Goal: Check status: Check status

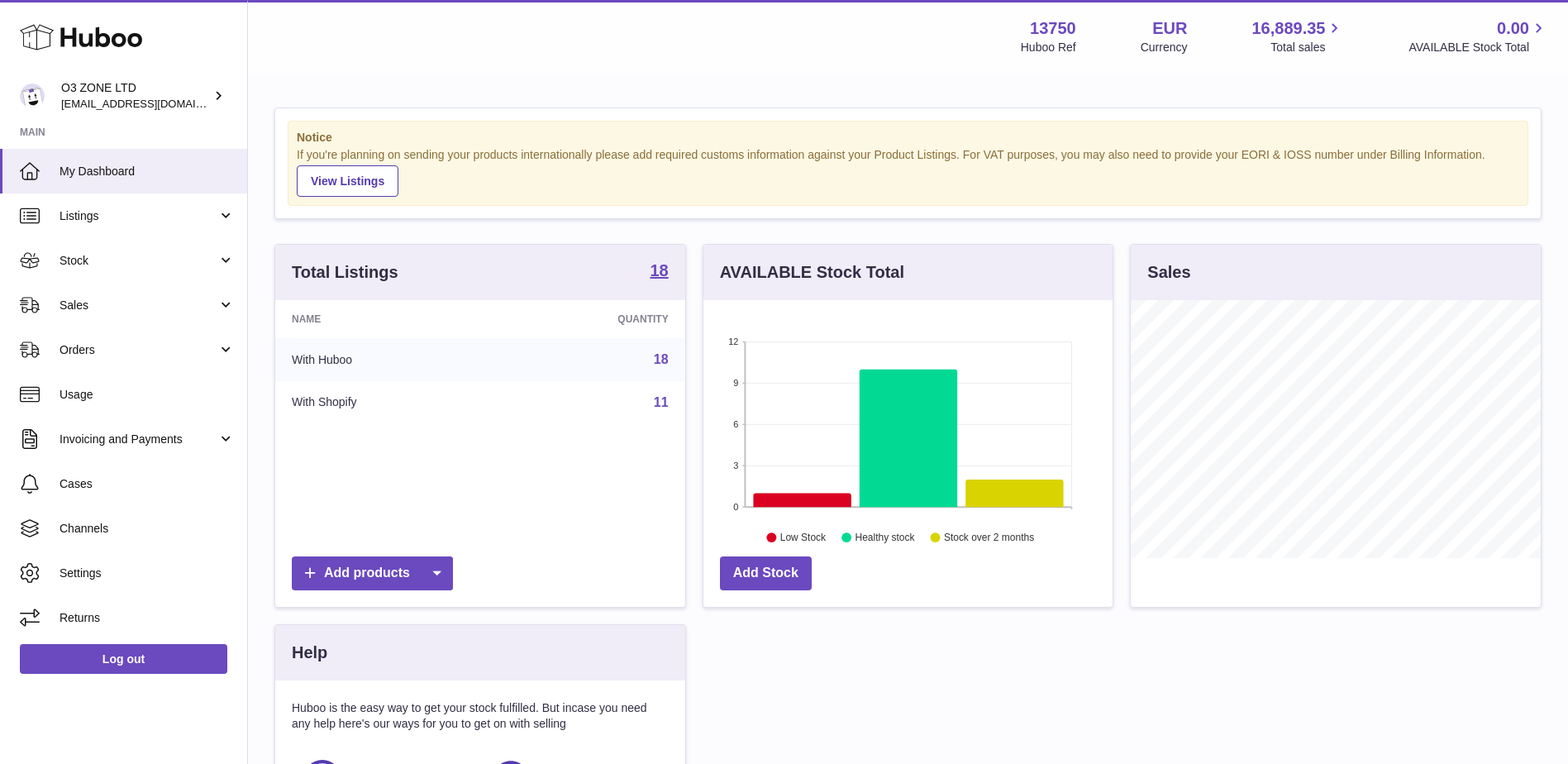
scroll to position [257, 410]
click at [138, 306] on span "Sales" at bounding box center [138, 305] width 158 height 16
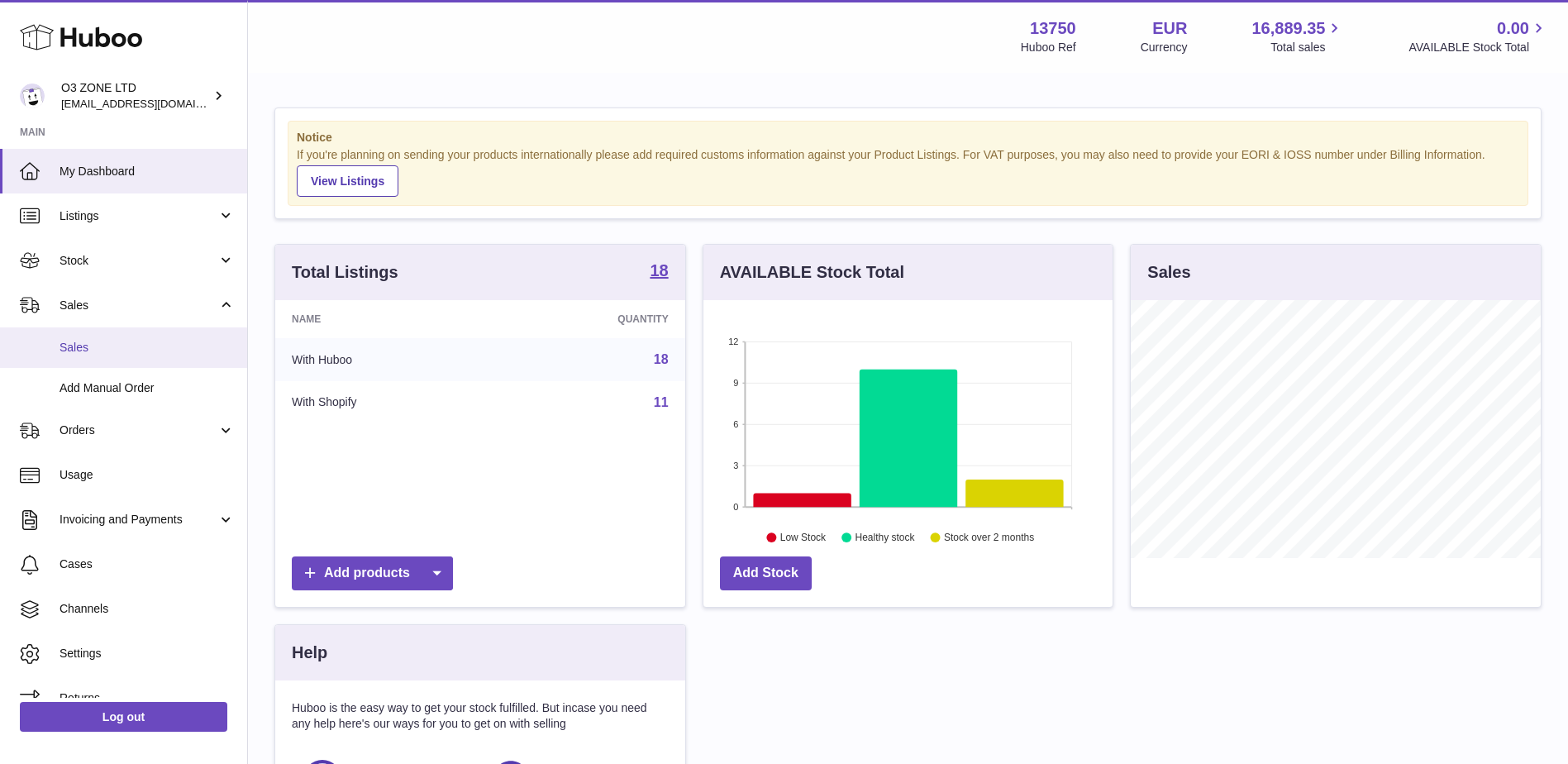
click at [148, 355] on link "Sales" at bounding box center [124, 347] width 247 height 40
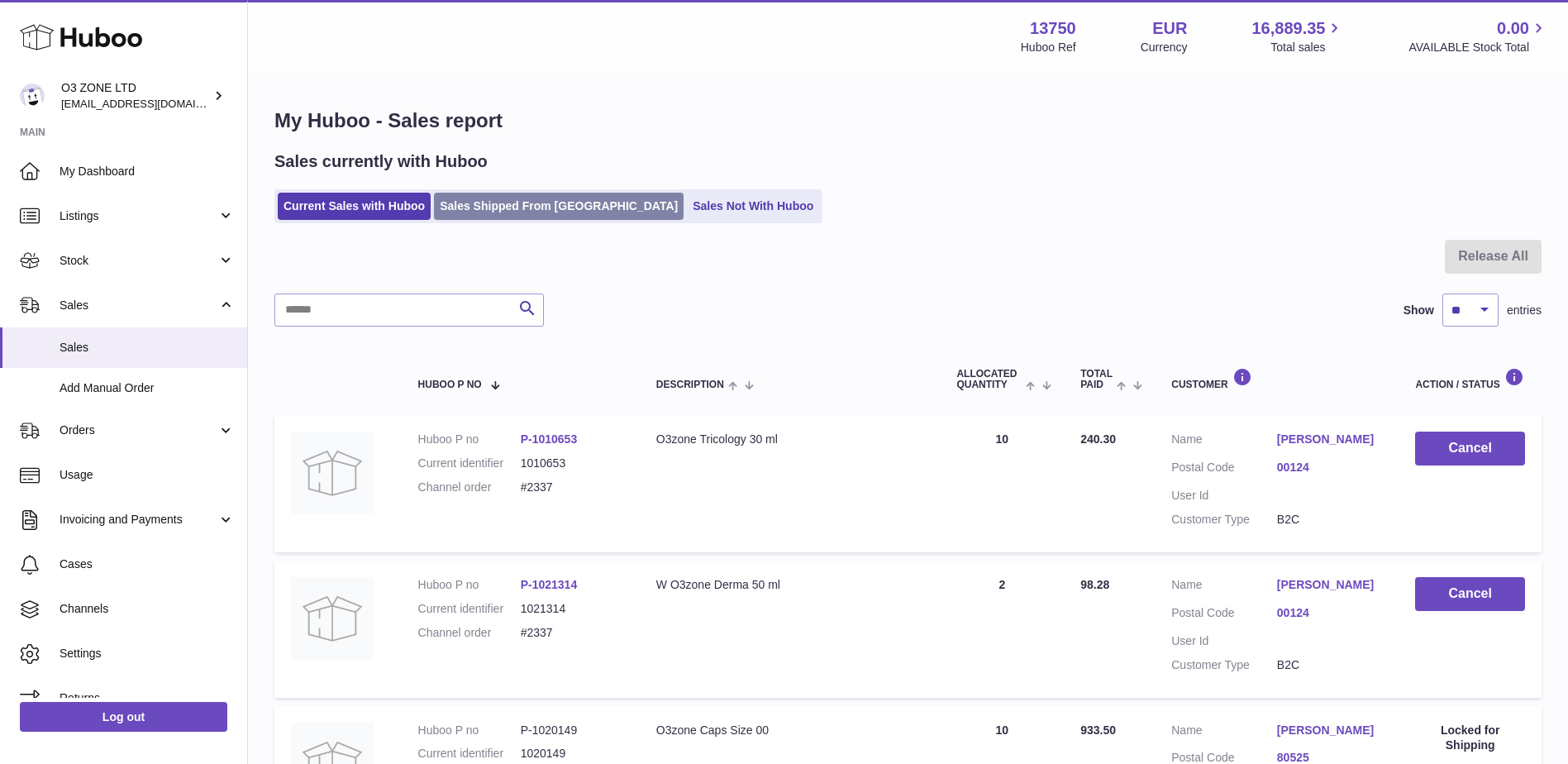
click at [533, 210] on link "Sales Shipped From [GEOGRAPHIC_DATA]" at bounding box center [559, 206] width 249 height 27
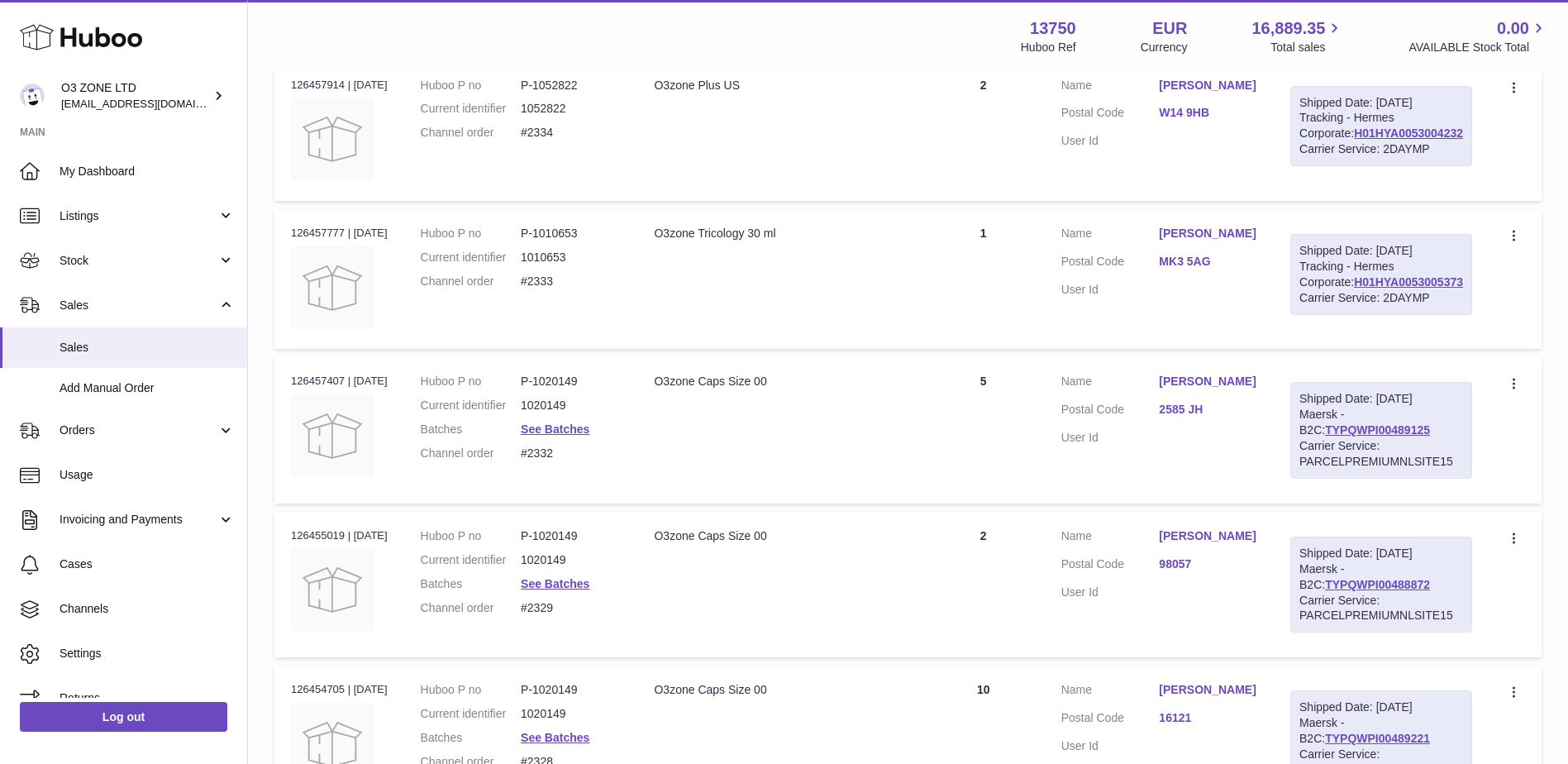
scroll to position [744, 0]
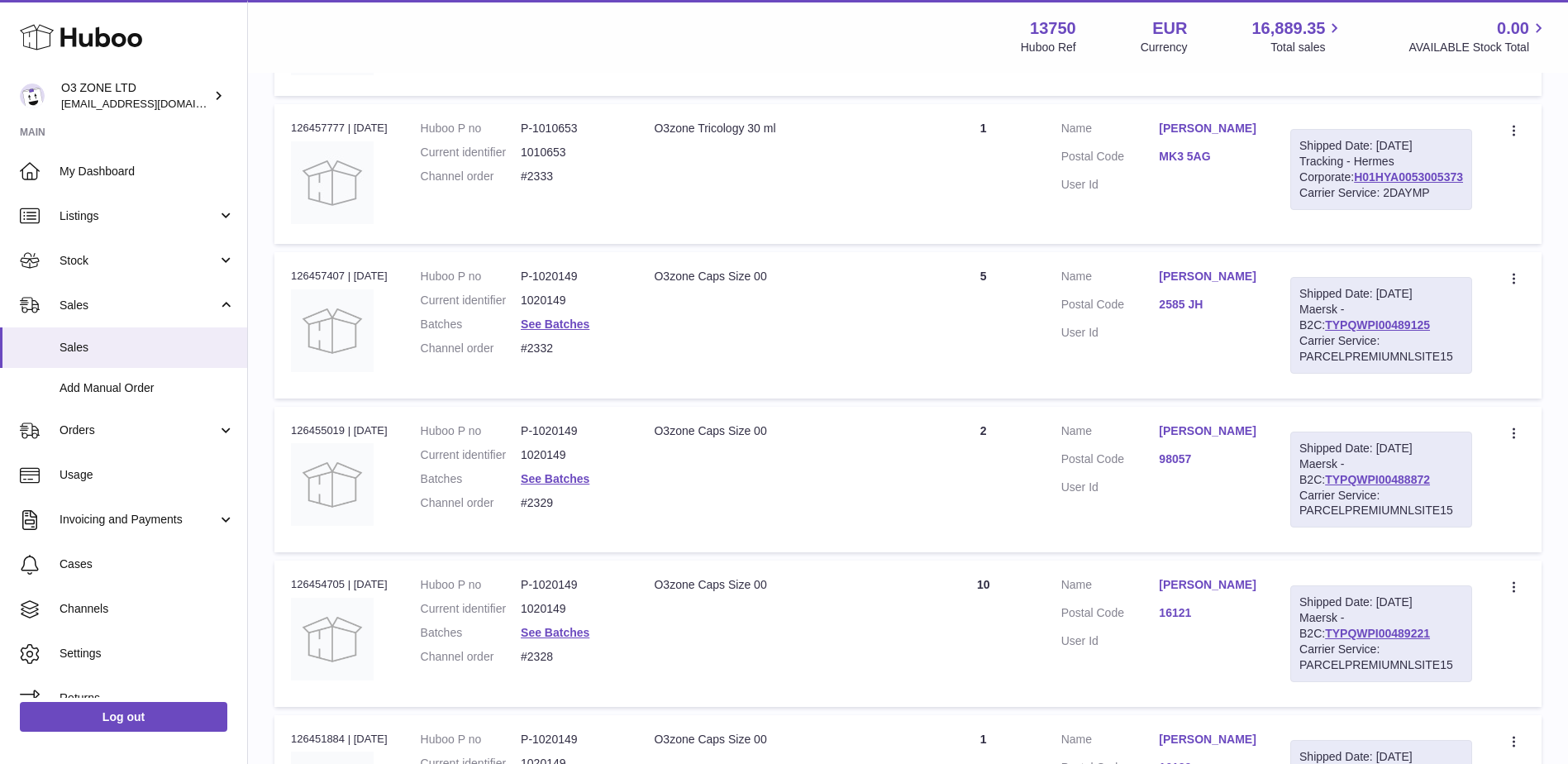
click at [1196, 283] on link "[PERSON_NAME]" at bounding box center [1208, 276] width 98 height 16
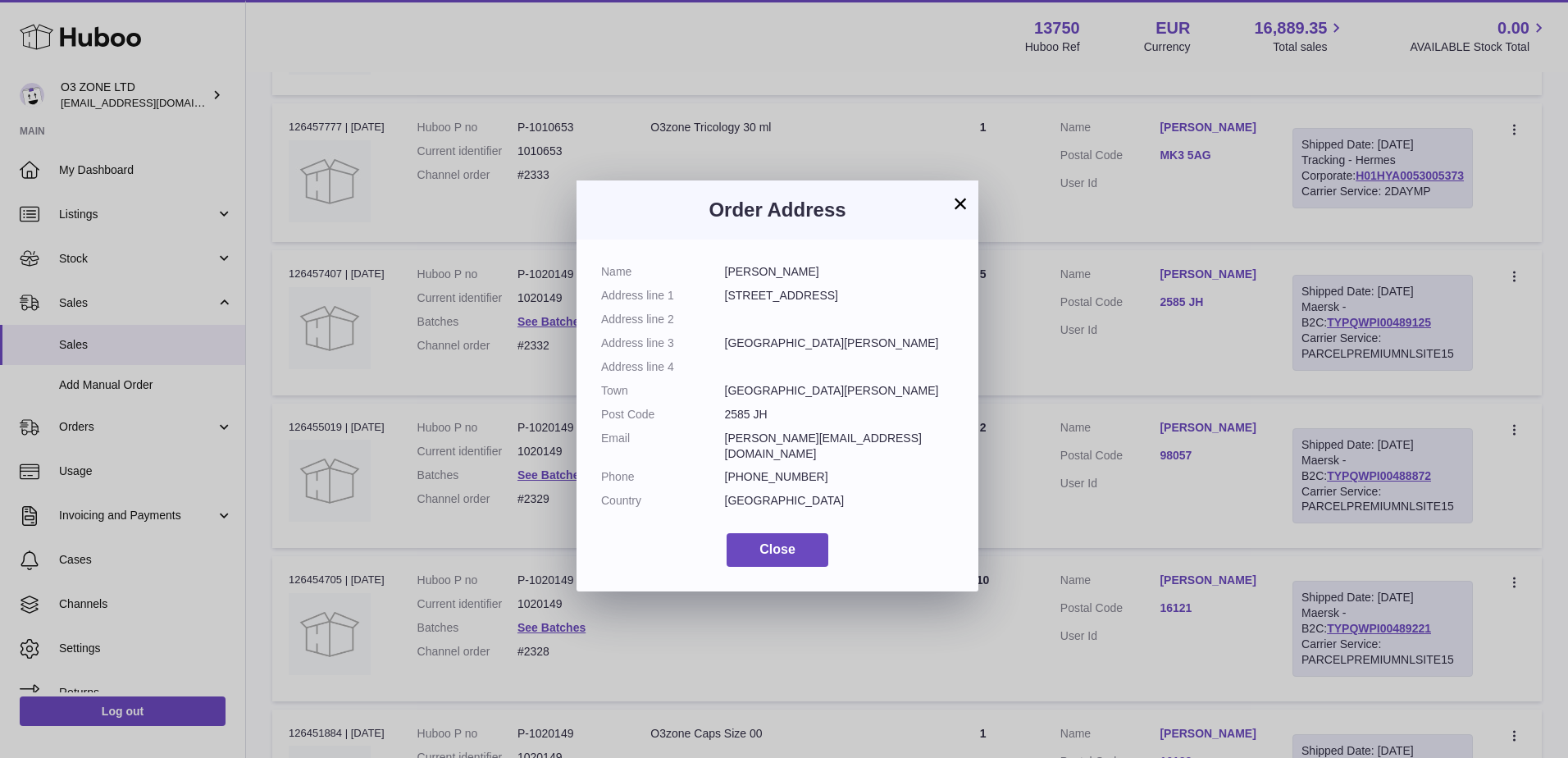
click at [954, 199] on button "×" at bounding box center [961, 204] width 20 height 20
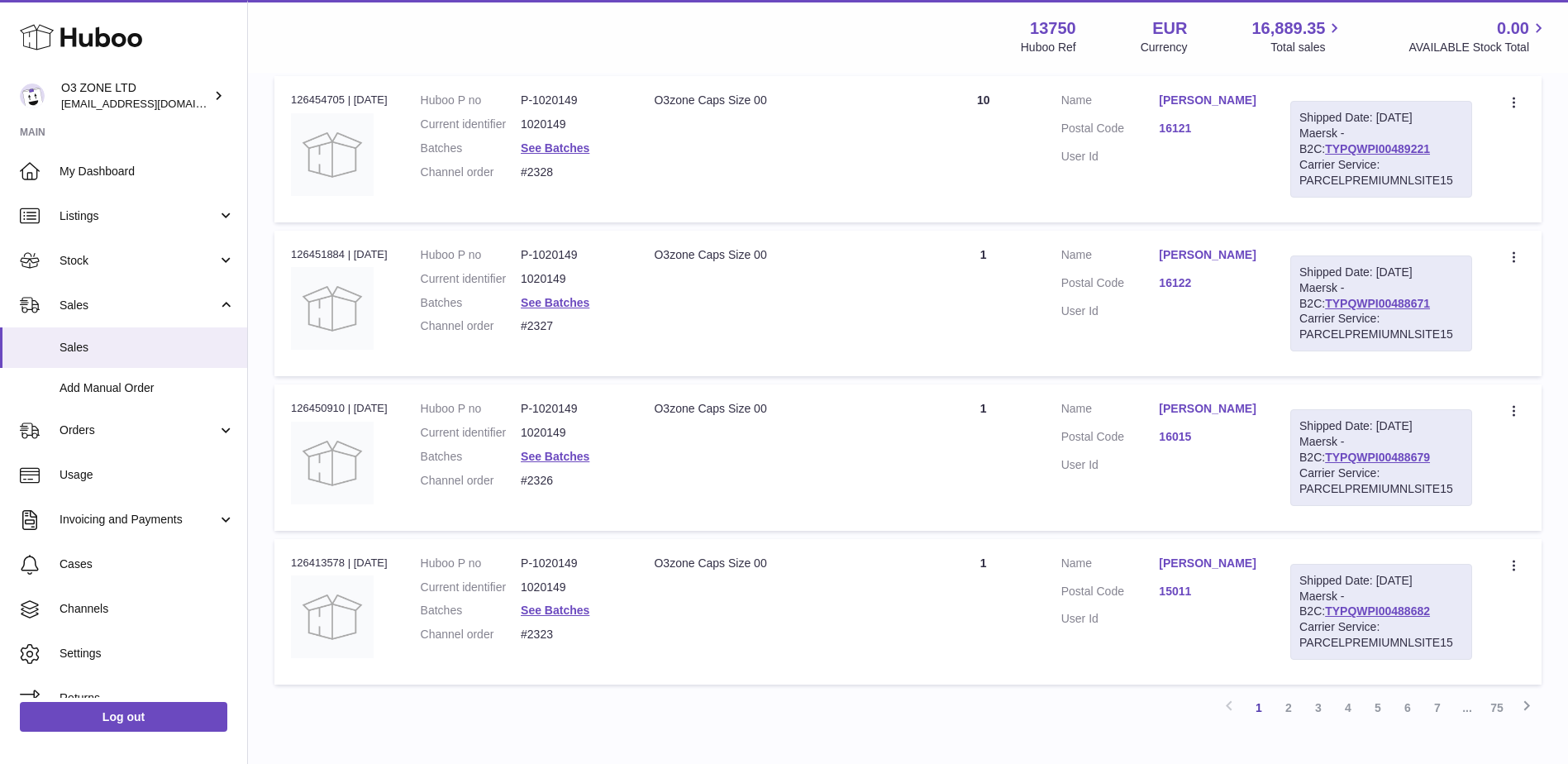
scroll to position [1330, 0]
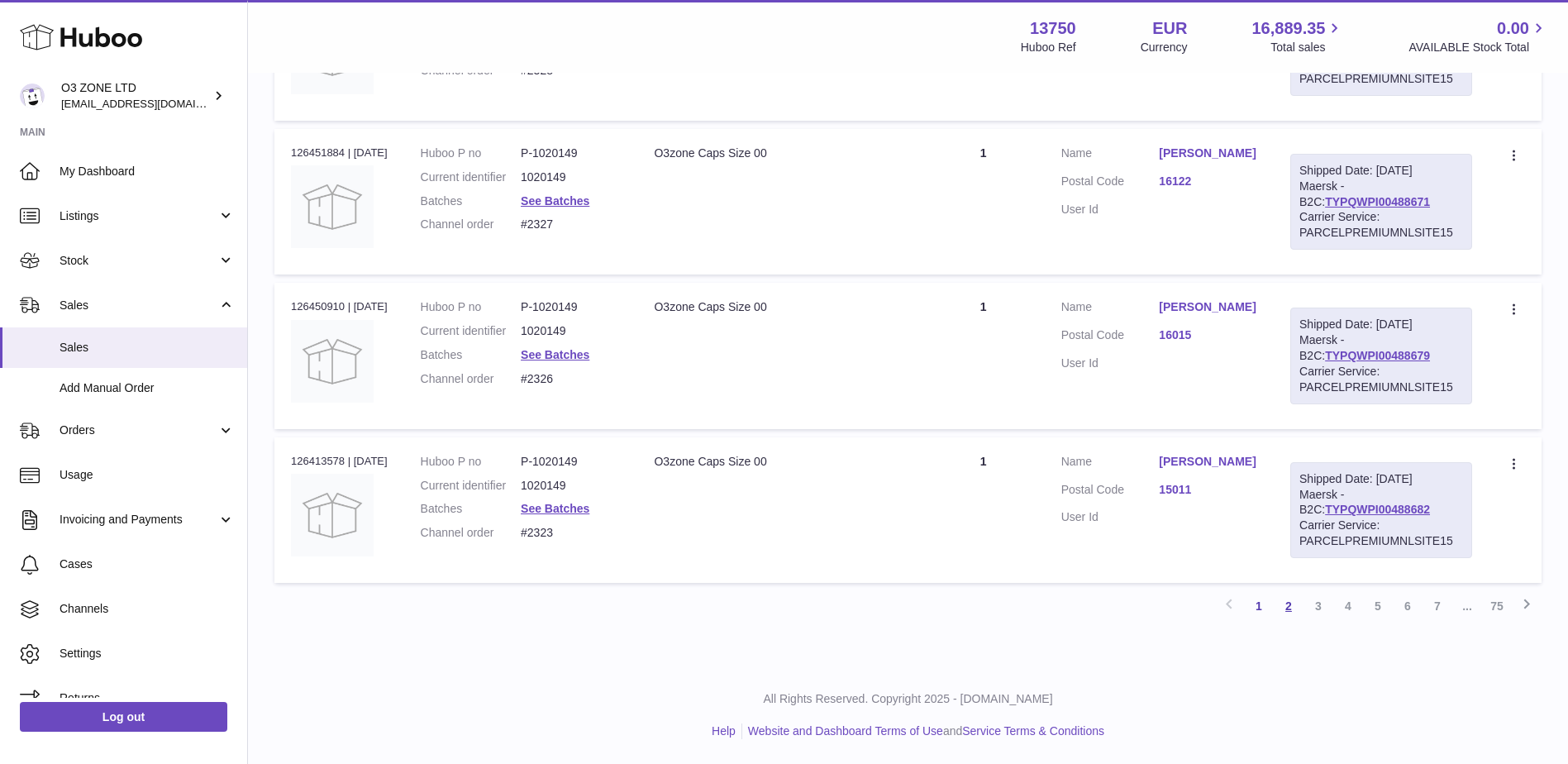
click at [1289, 598] on link "2" at bounding box center [1288, 606] width 29 height 29
click at [1315, 605] on link "3" at bounding box center [1319, 606] width 29 height 29
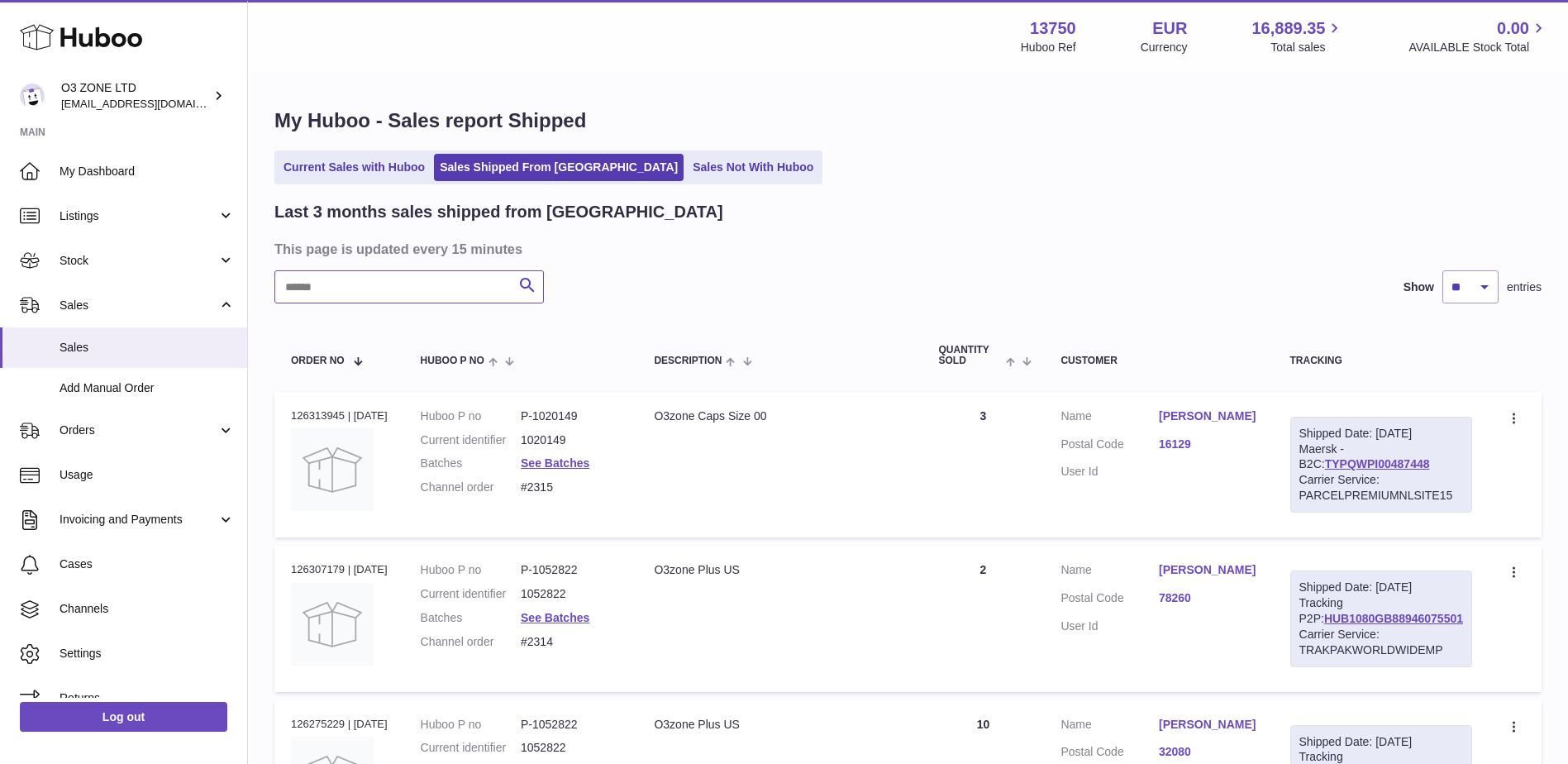
click at [418, 288] on input "text" at bounding box center [410, 287] width 269 height 33
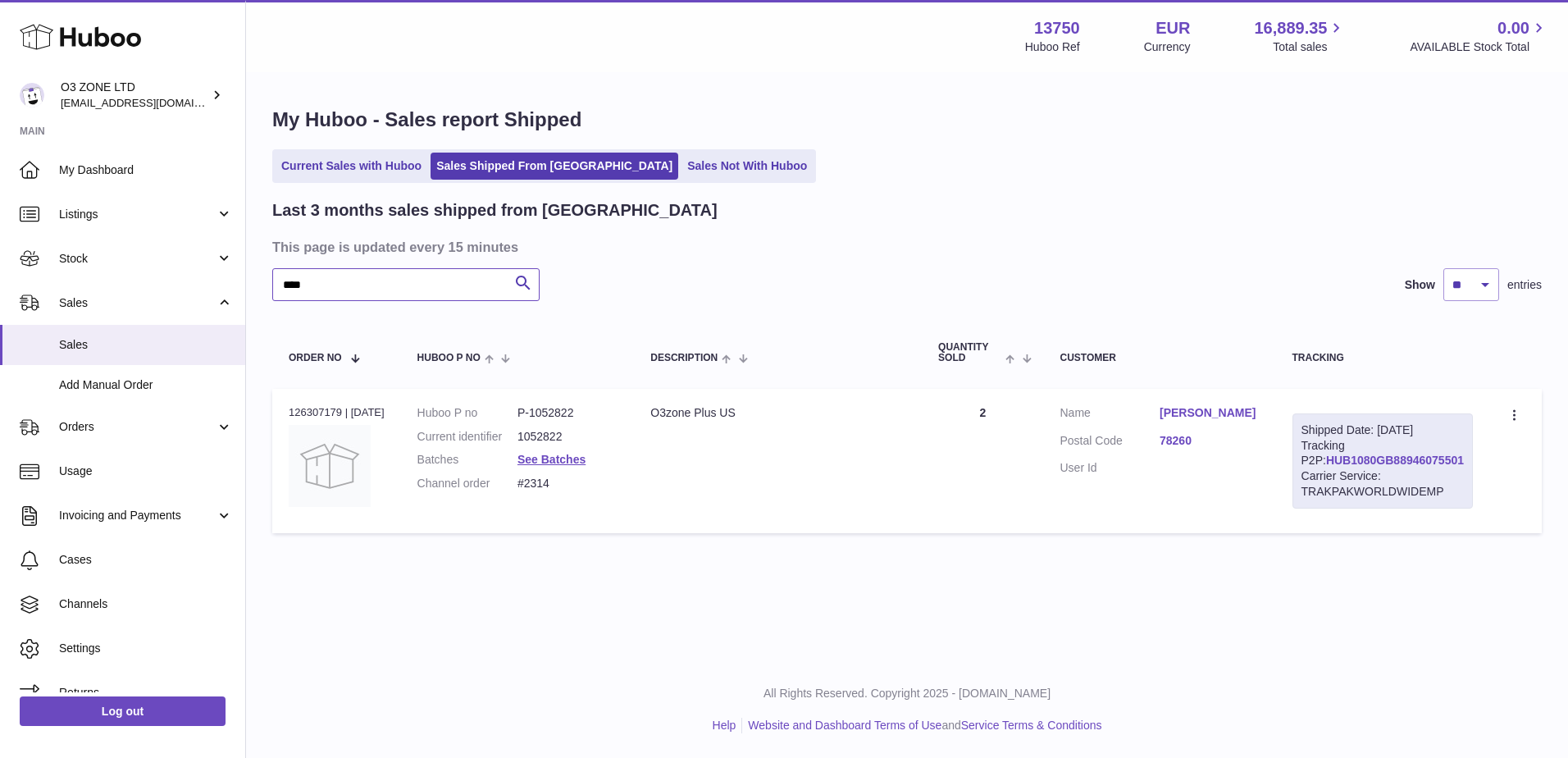
type input "****"
click at [1398, 466] on link "HUB1080GB88946075501" at bounding box center [1395, 460] width 138 height 13
